Goal: Task Accomplishment & Management: Use online tool/utility

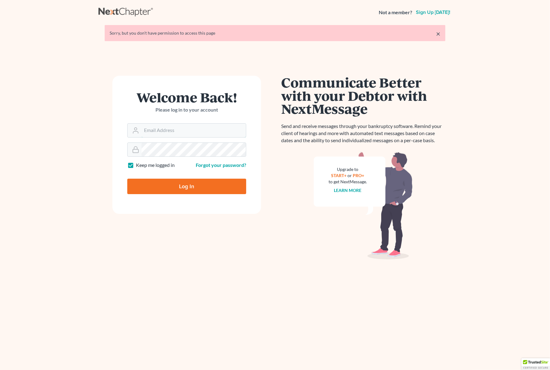
type input "Gary@backuslaw.org"
click at [182, 180] on input "Log In" at bounding box center [186, 186] width 119 height 15
type input "Thinking..."
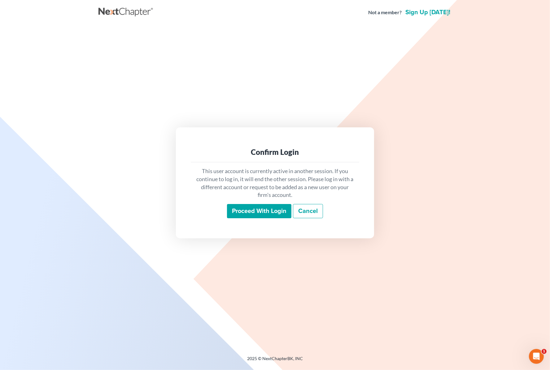
click at [249, 206] on input "Proceed with login" at bounding box center [259, 211] width 64 height 14
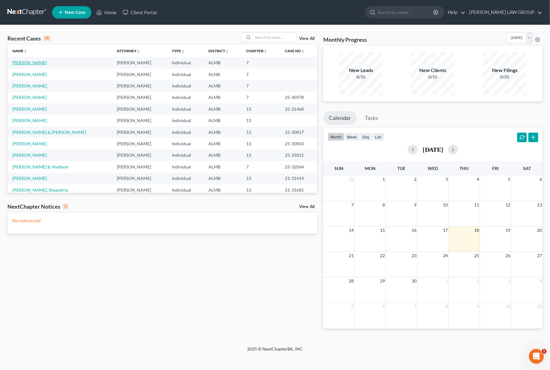
click at [34, 64] on link "[PERSON_NAME]" at bounding box center [29, 62] width 34 height 5
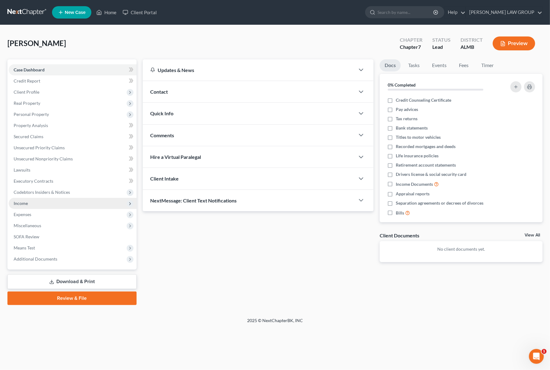
click at [31, 203] on span "Income" at bounding box center [73, 203] width 128 height 11
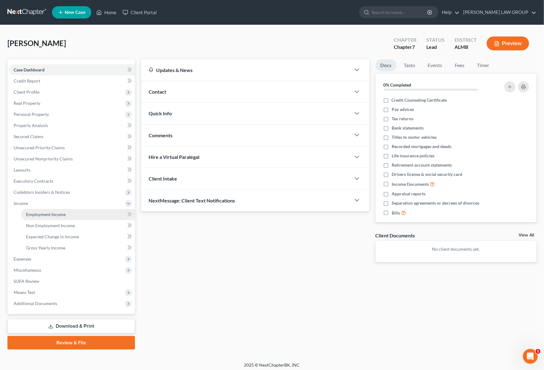
click at [60, 216] on span "Employment Income" at bounding box center [46, 214] width 40 height 5
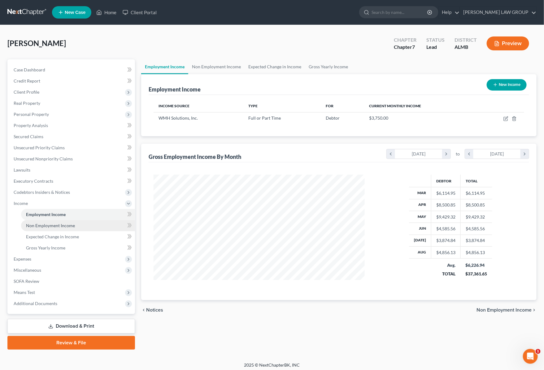
scroll to position [111, 223]
click at [54, 226] on span "Non Employment Income" at bounding box center [50, 225] width 49 height 5
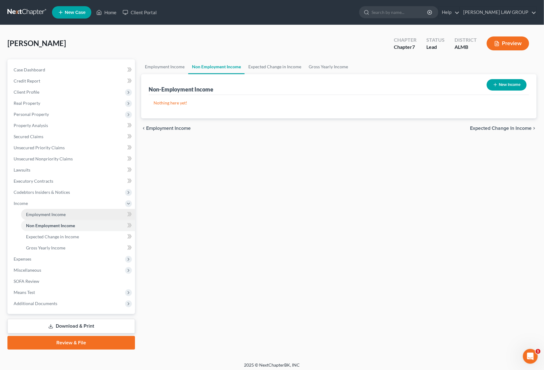
click at [54, 215] on span "Employment Income" at bounding box center [46, 214] width 40 height 5
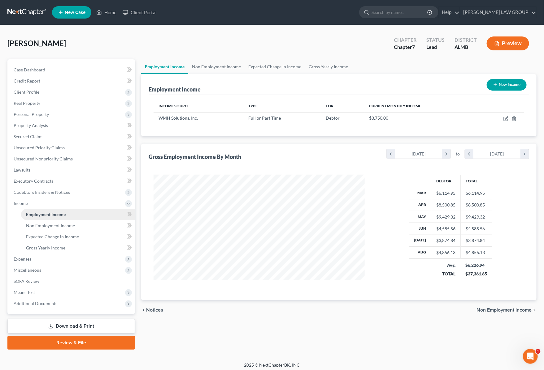
scroll to position [111, 223]
click at [38, 291] on span "Means Test" at bounding box center [72, 292] width 126 height 11
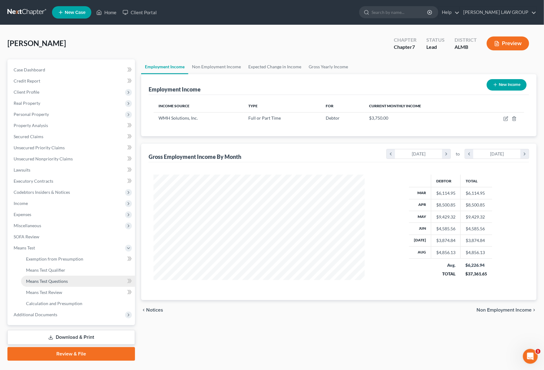
click at [61, 281] on span "Means Test Questions" at bounding box center [47, 281] width 42 height 5
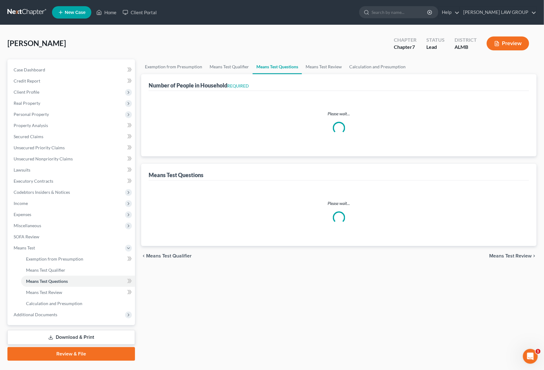
select select "0"
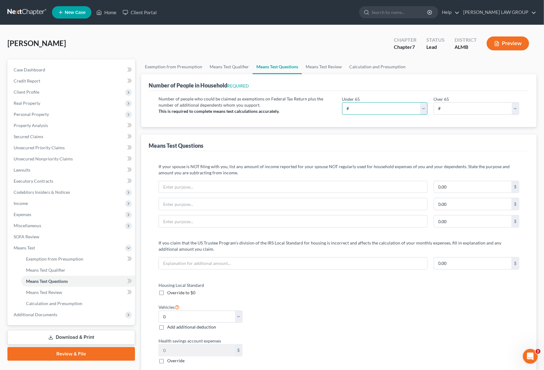
click at [426, 110] on select "# 0 1 2 3 4 5 6 7 8 9 10" at bounding box center [384, 108] width 85 height 12
select select "1"
click at [342, 102] on select "# 0 1 2 3 4 5 6 7 8 9 10" at bounding box center [384, 108] width 85 height 12
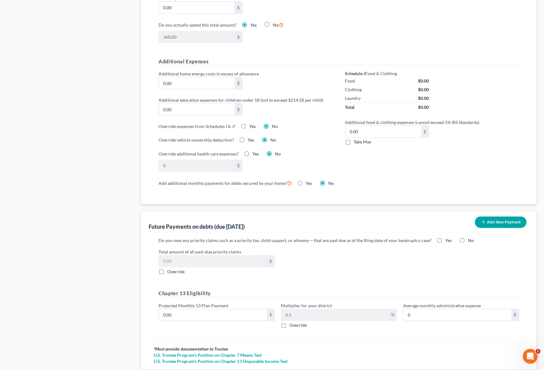
scroll to position [456, 0]
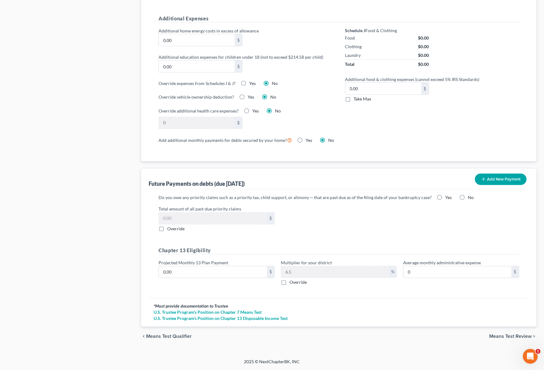
click at [248, 97] on label "Yes" at bounding box center [251, 97] width 6 height 6
click at [250, 97] on input "Yes" at bounding box center [252, 96] width 4 height 4
radio input "true"
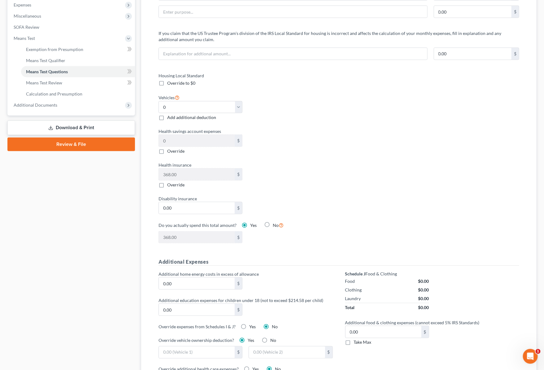
scroll to position [45, 0]
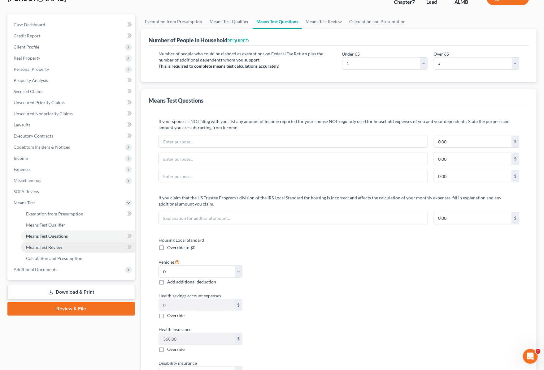
click at [62, 247] on link "Means Test Review" at bounding box center [78, 247] width 114 height 11
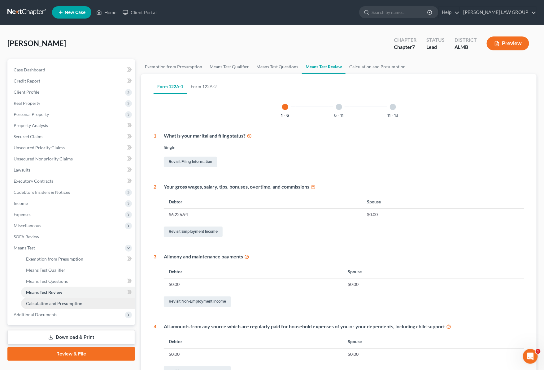
click at [61, 302] on span "Calculation and Presumption" at bounding box center [54, 303] width 56 height 5
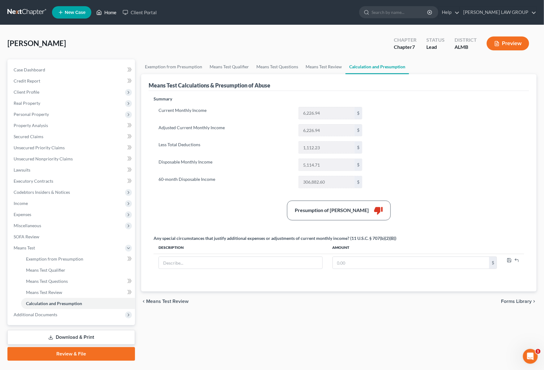
click at [104, 10] on link "Home" at bounding box center [106, 12] width 26 height 11
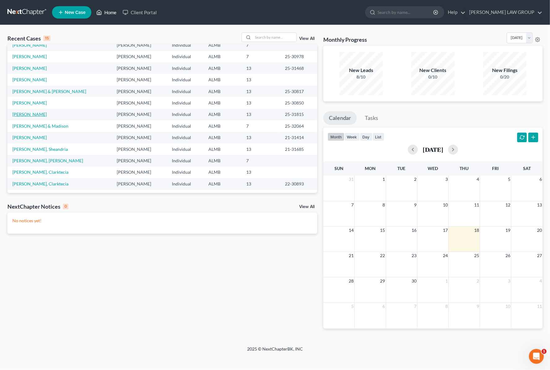
scroll to position [42, 0]
